Goal: Information Seeking & Learning: Learn about a topic

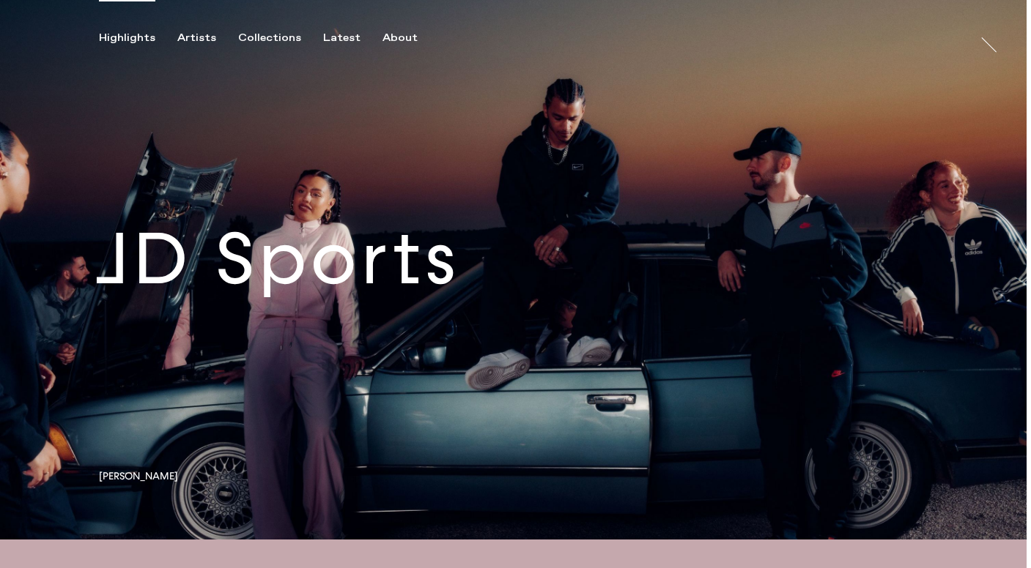
click at [278, 275] on link at bounding box center [513, 270] width 1026 height 540
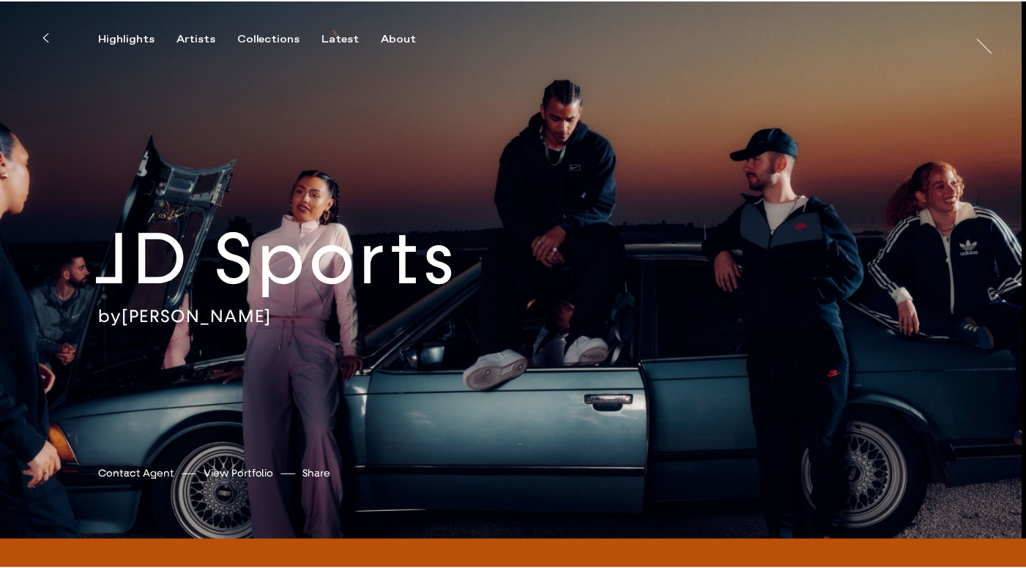
scroll to position [2, 0]
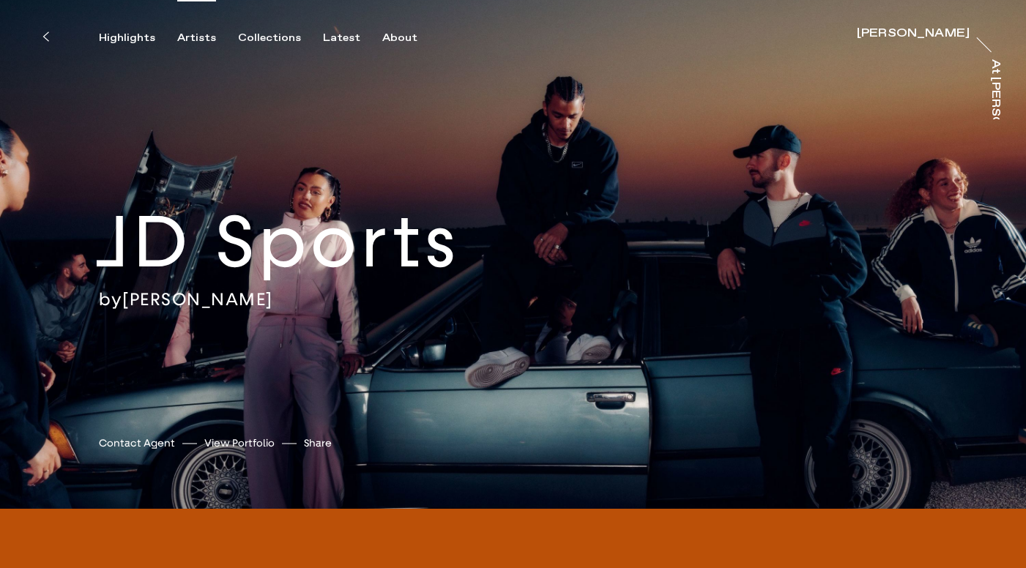
click at [177, 41] on div "Artists" at bounding box center [196, 37] width 39 height 13
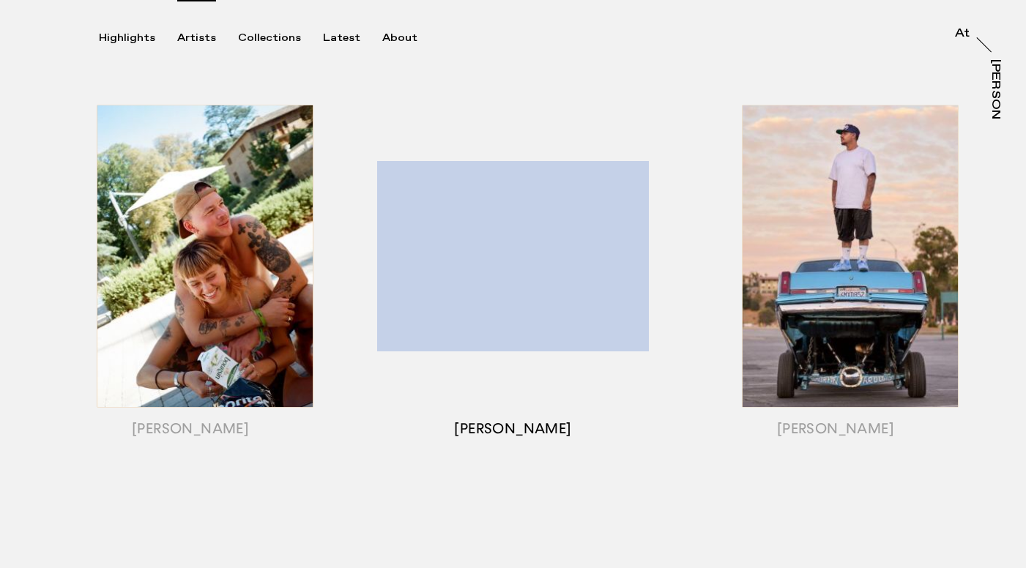
scroll to position [207, 0]
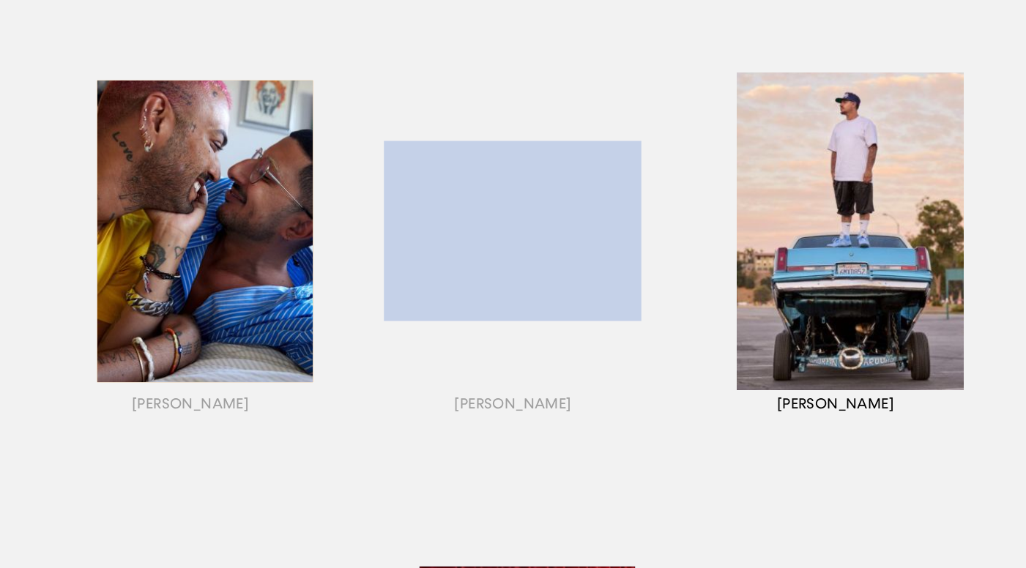
click at [839, 256] on div "button" at bounding box center [836, 249] width 322 height 457
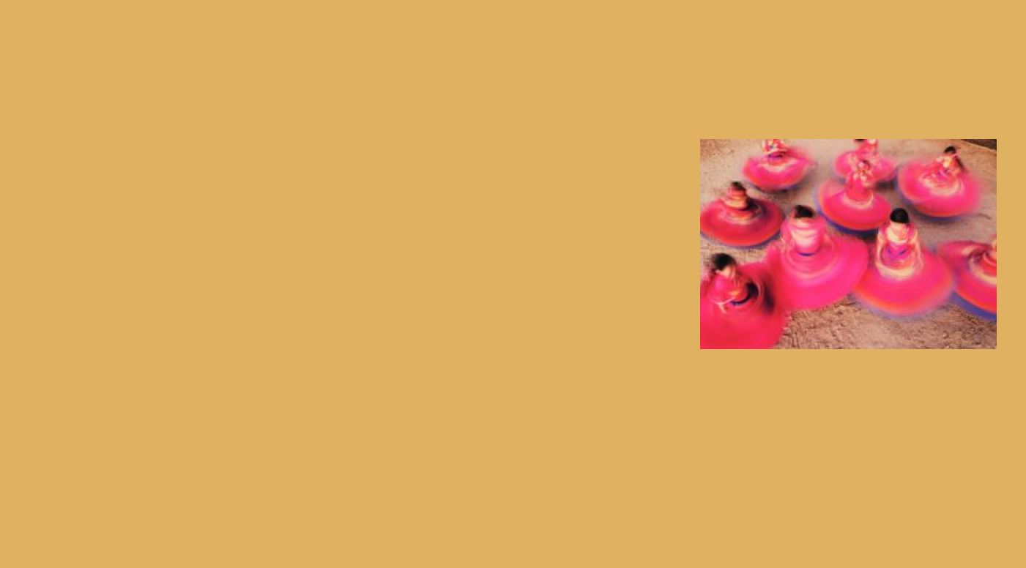
click at [774, 239] on div "button" at bounding box center [836, 249] width 322 height 457
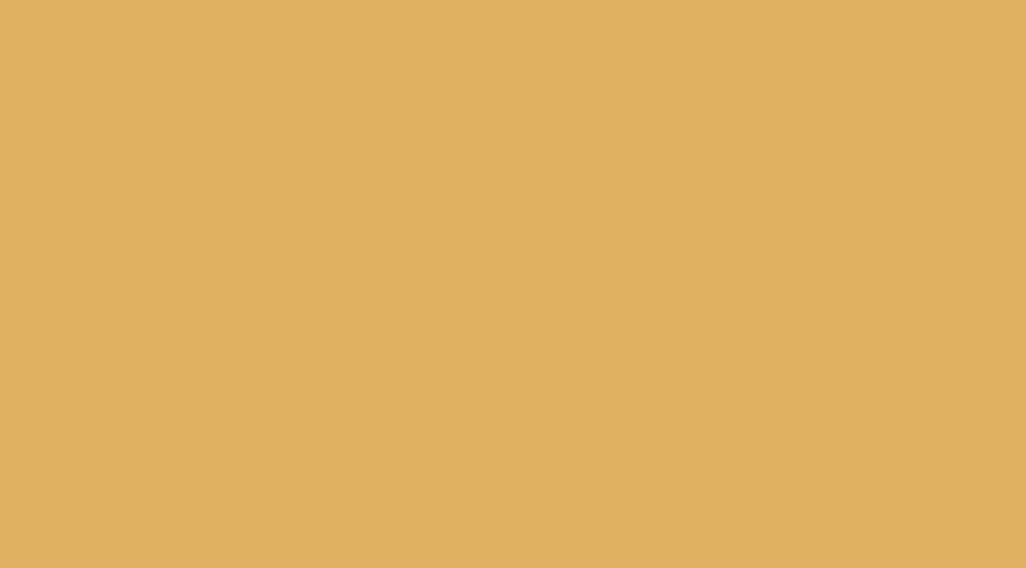
scroll to position [726, 0]
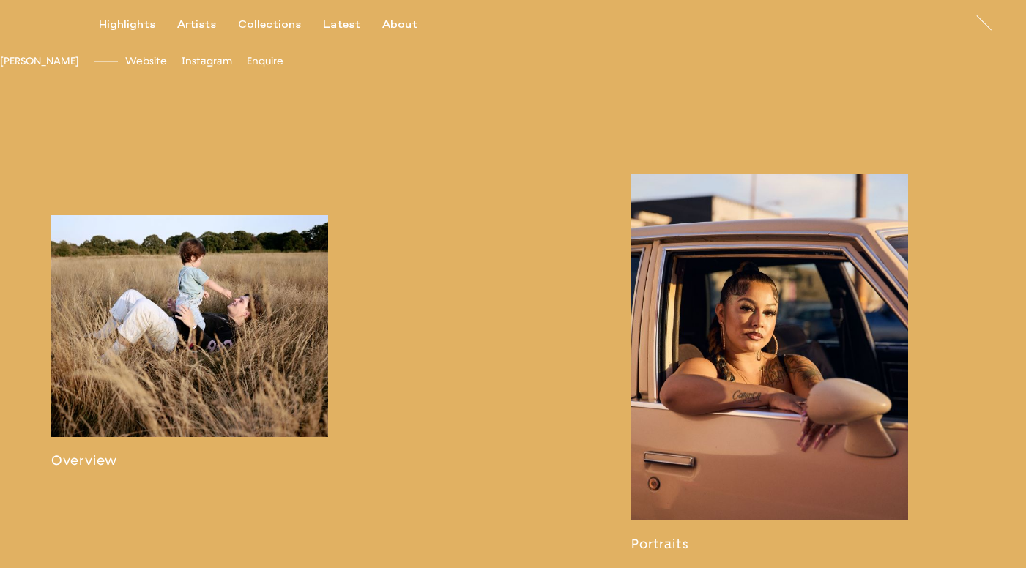
scroll to position [144, 0]
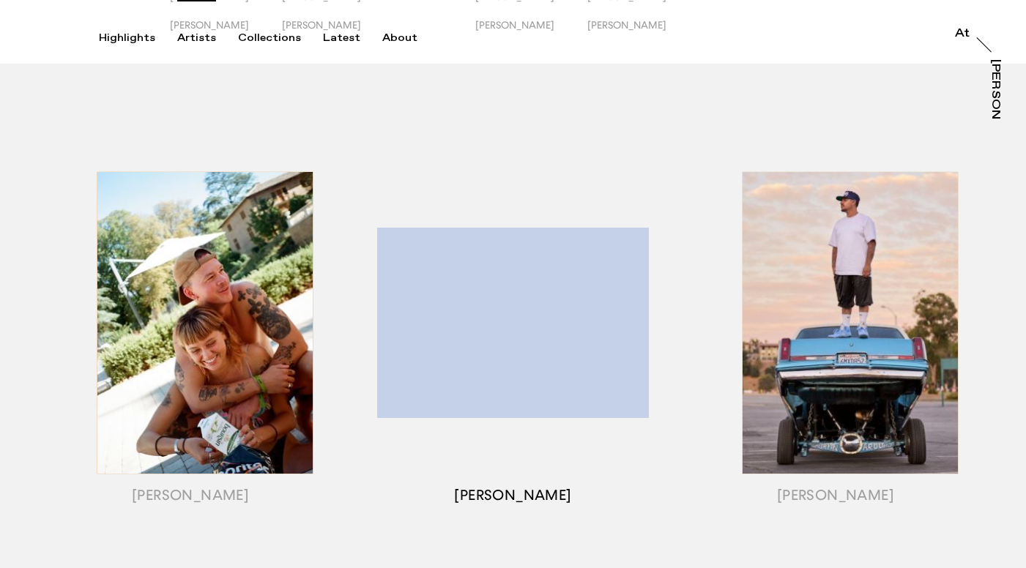
scroll to position [170, 0]
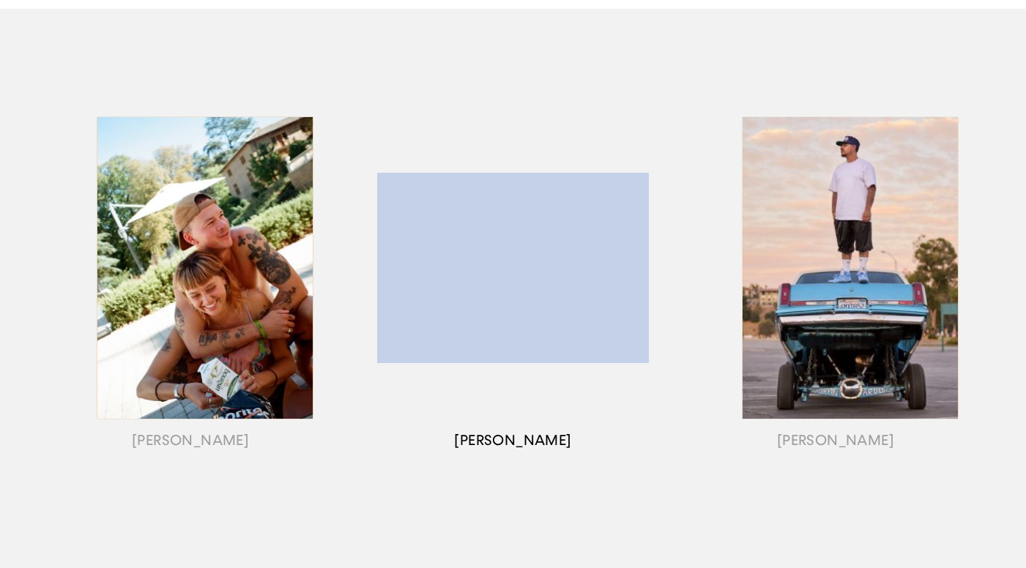
click at [461, 286] on div "button" at bounding box center [513, 286] width 322 height 457
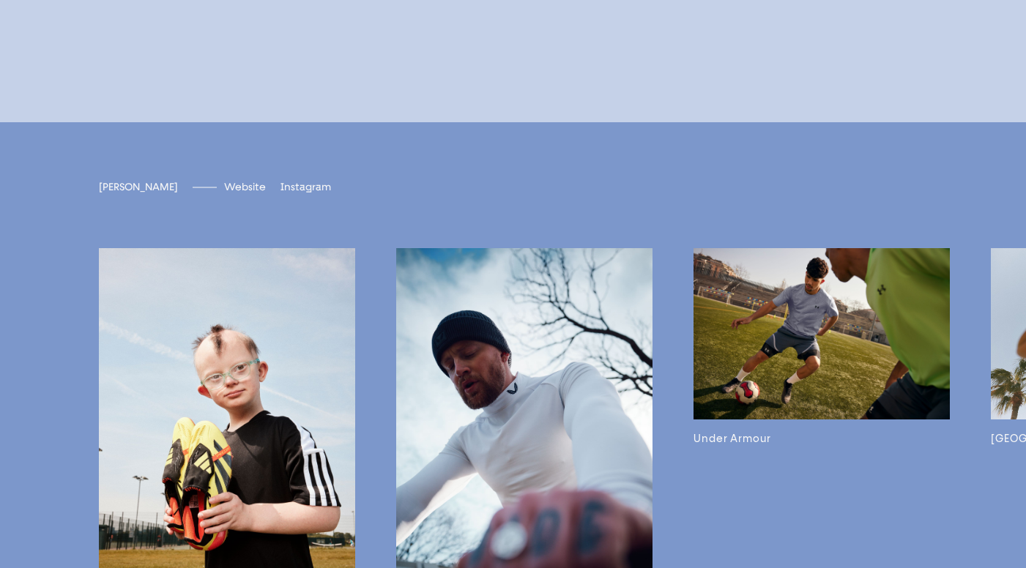
scroll to position [3622, 0]
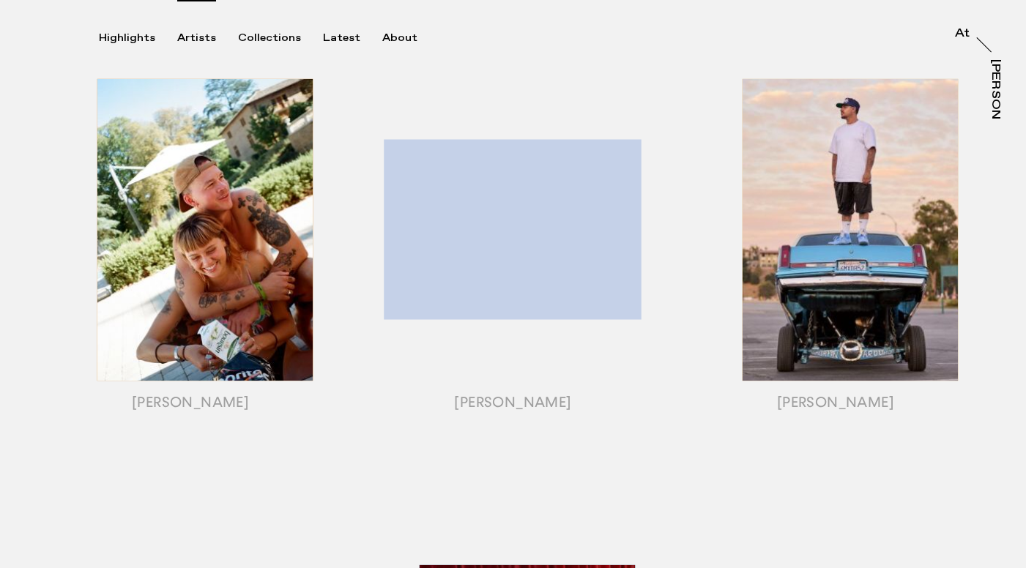
scroll to position [214, 0]
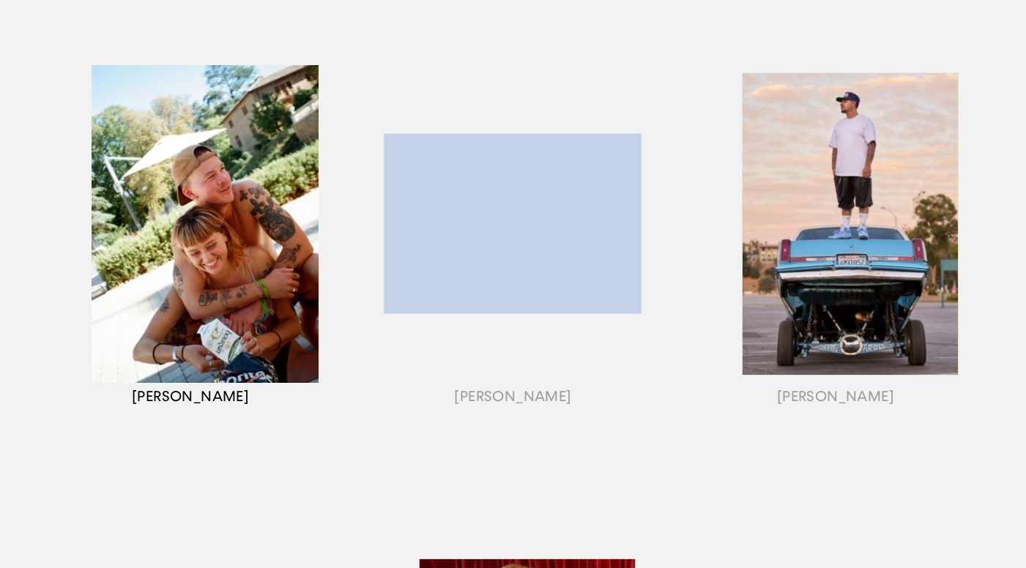
click at [233, 266] on div "button" at bounding box center [190, 242] width 322 height 457
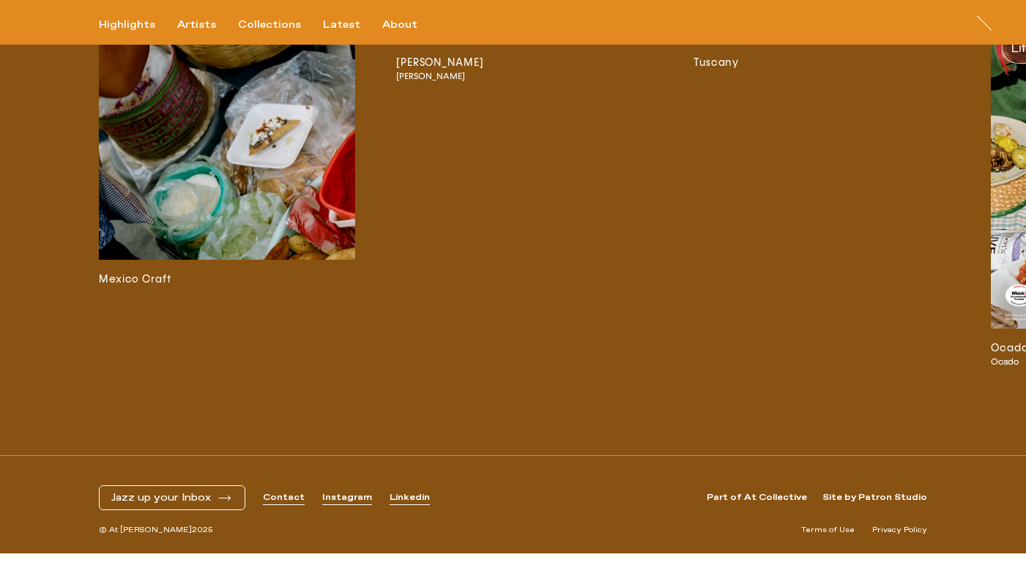
scroll to position [3397, 0]
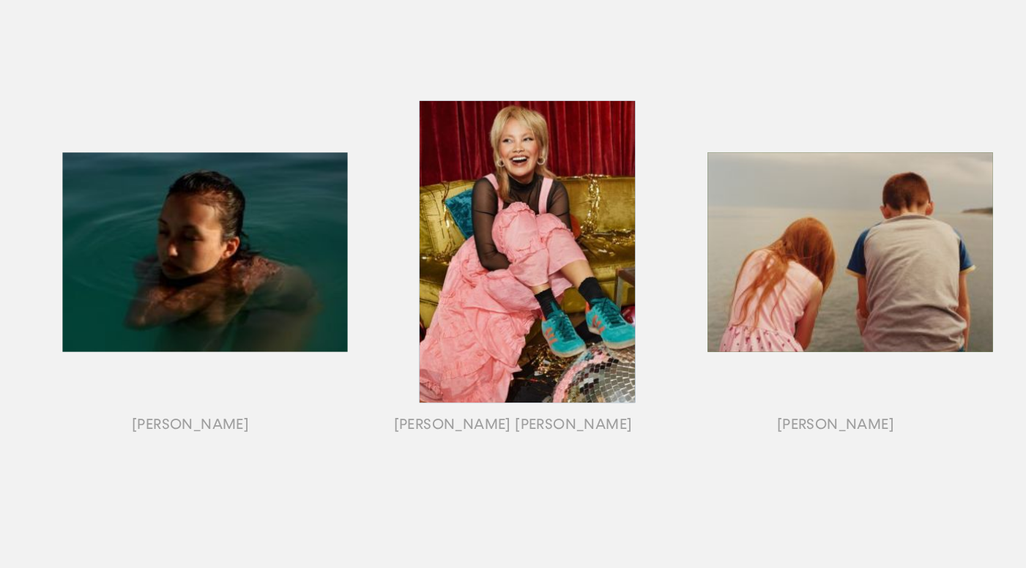
scroll to position [678, 0]
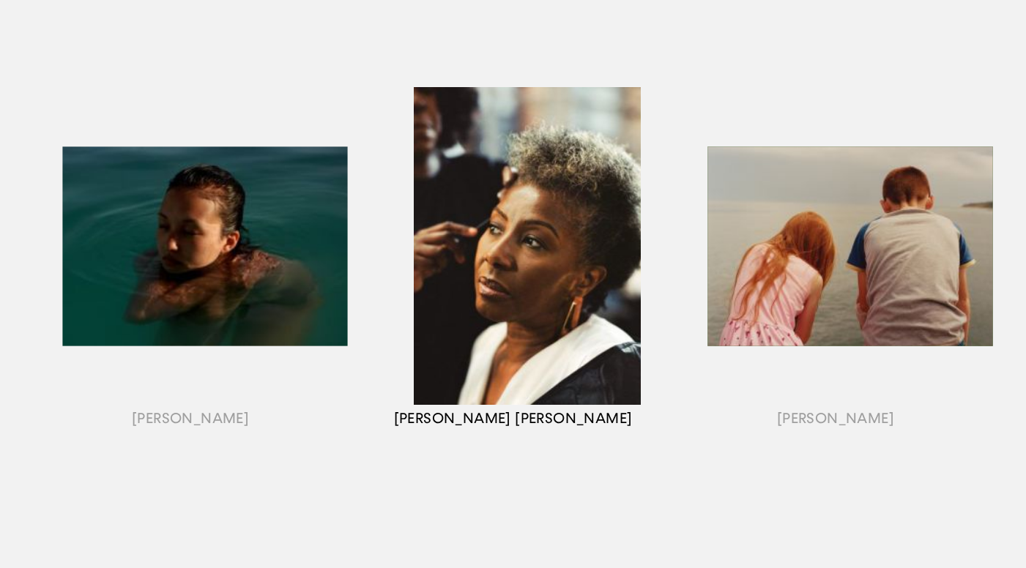
click at [546, 283] on div "button" at bounding box center [513, 264] width 322 height 457
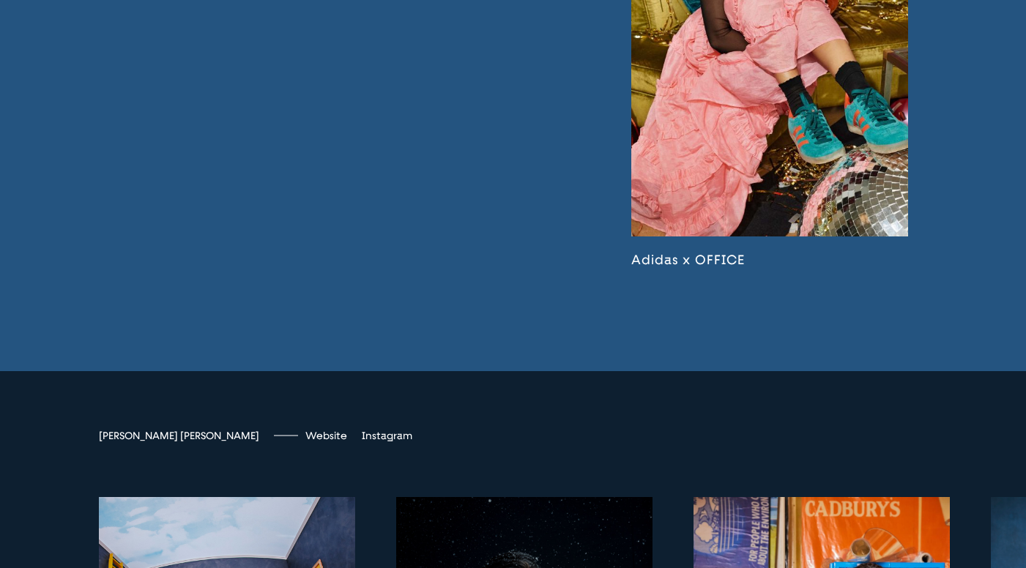
scroll to position [3555, 0]
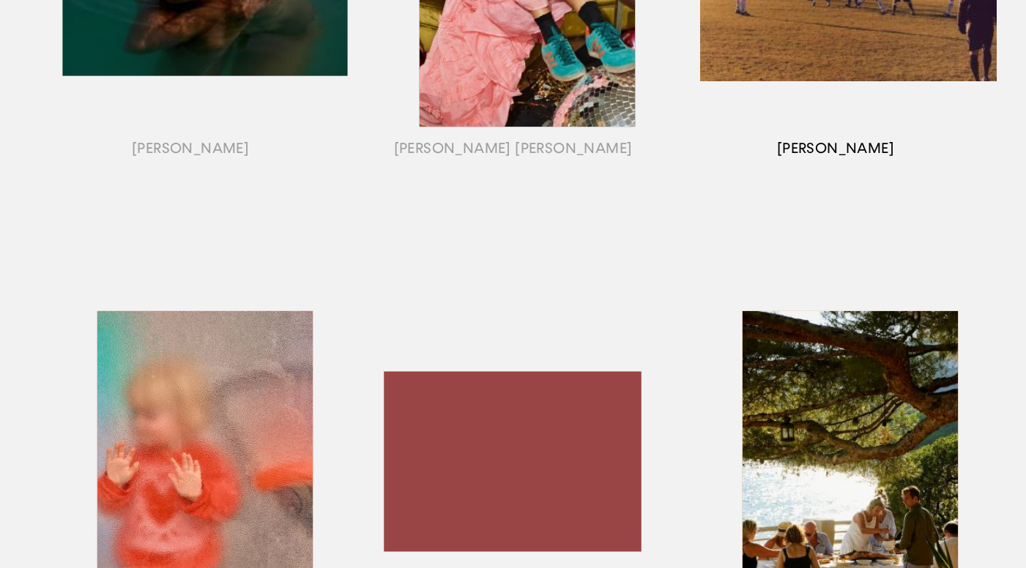
scroll to position [949, 0]
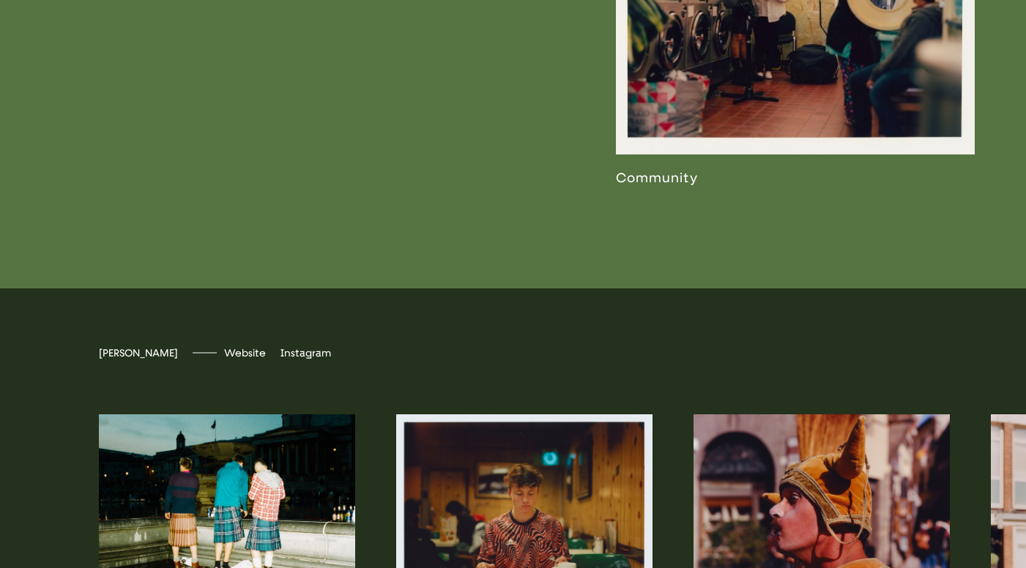
scroll to position [3298, 0]
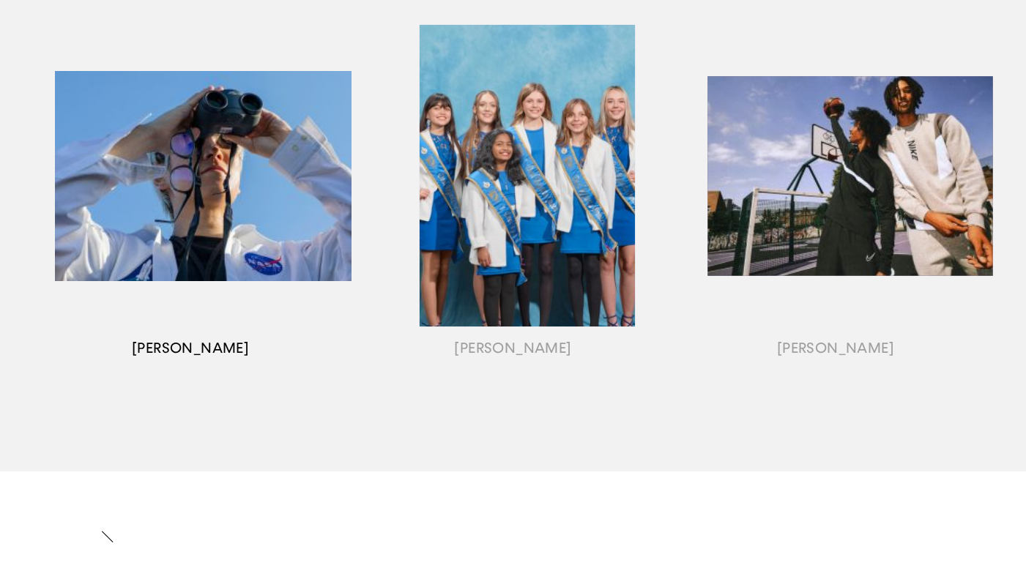
scroll to position [1702, 0]
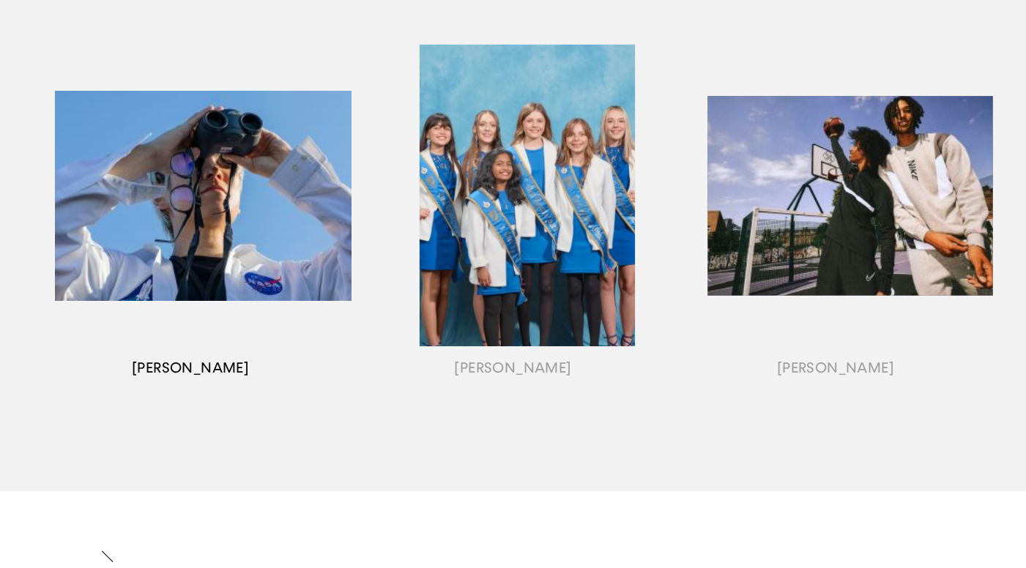
click at [233, 241] on div "button" at bounding box center [190, 213] width 322 height 457
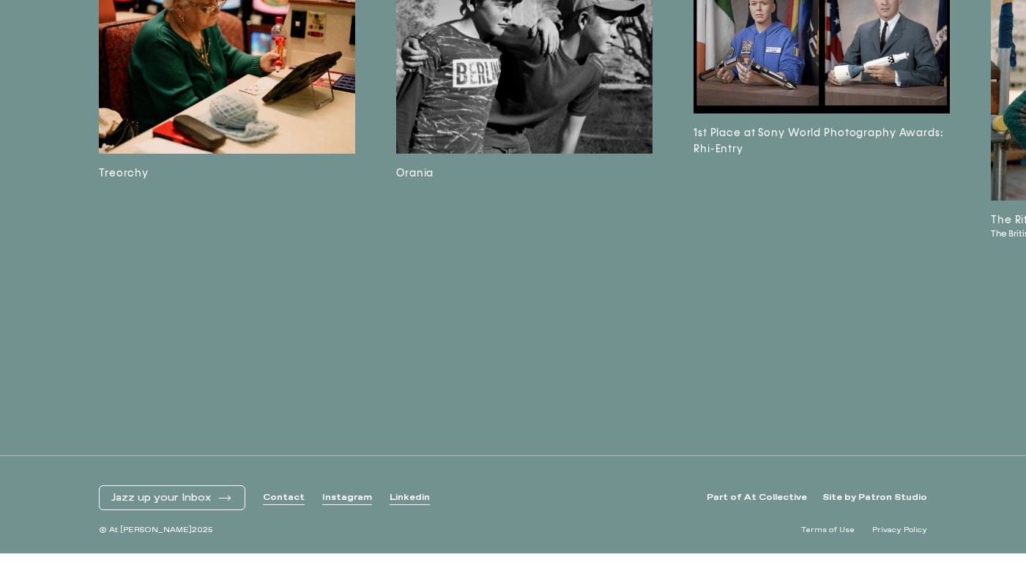
scroll to position [2677, 0]
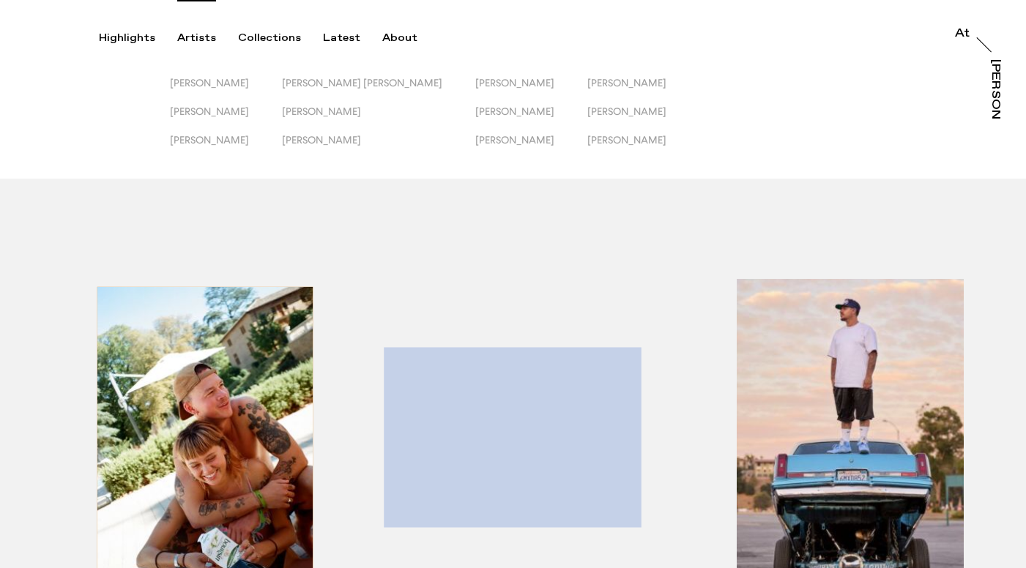
click at [801, 376] on div "button" at bounding box center [836, 456] width 322 height 457
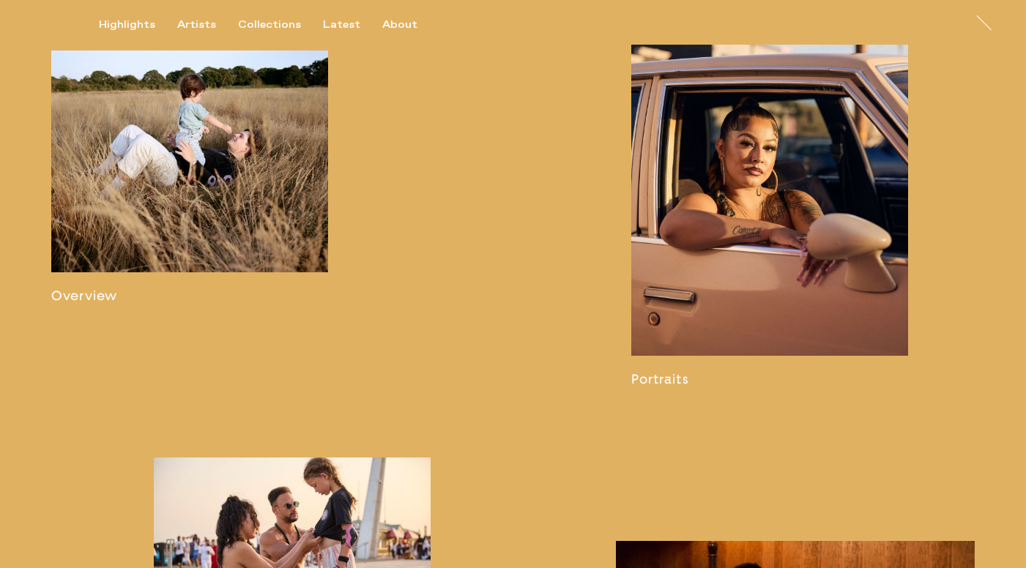
scroll to position [945, 0]
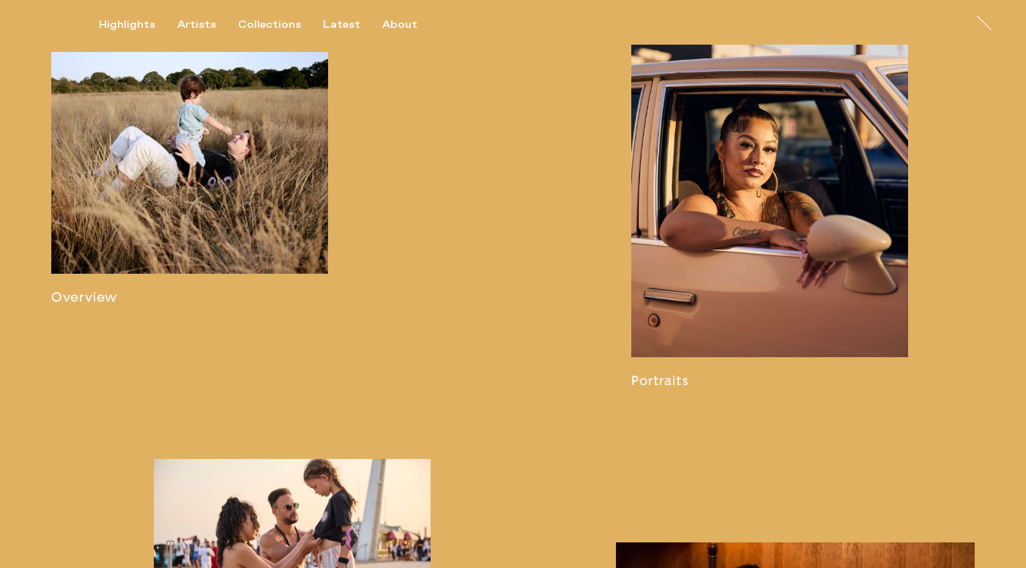
click at [227, 183] on link at bounding box center [189, 178] width 277 height 253
